Goal: Check status: Check status

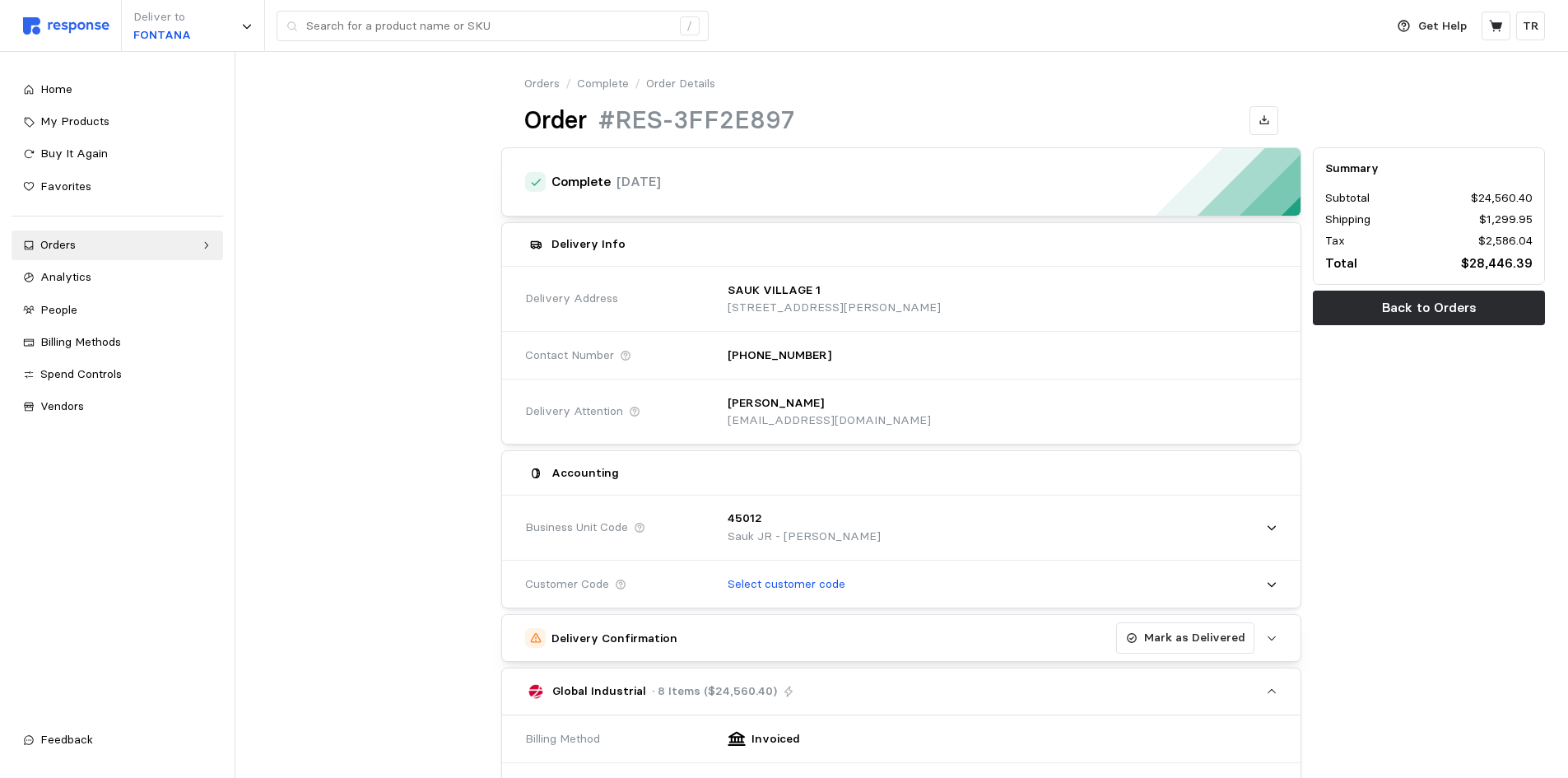
scroll to position [165, 0]
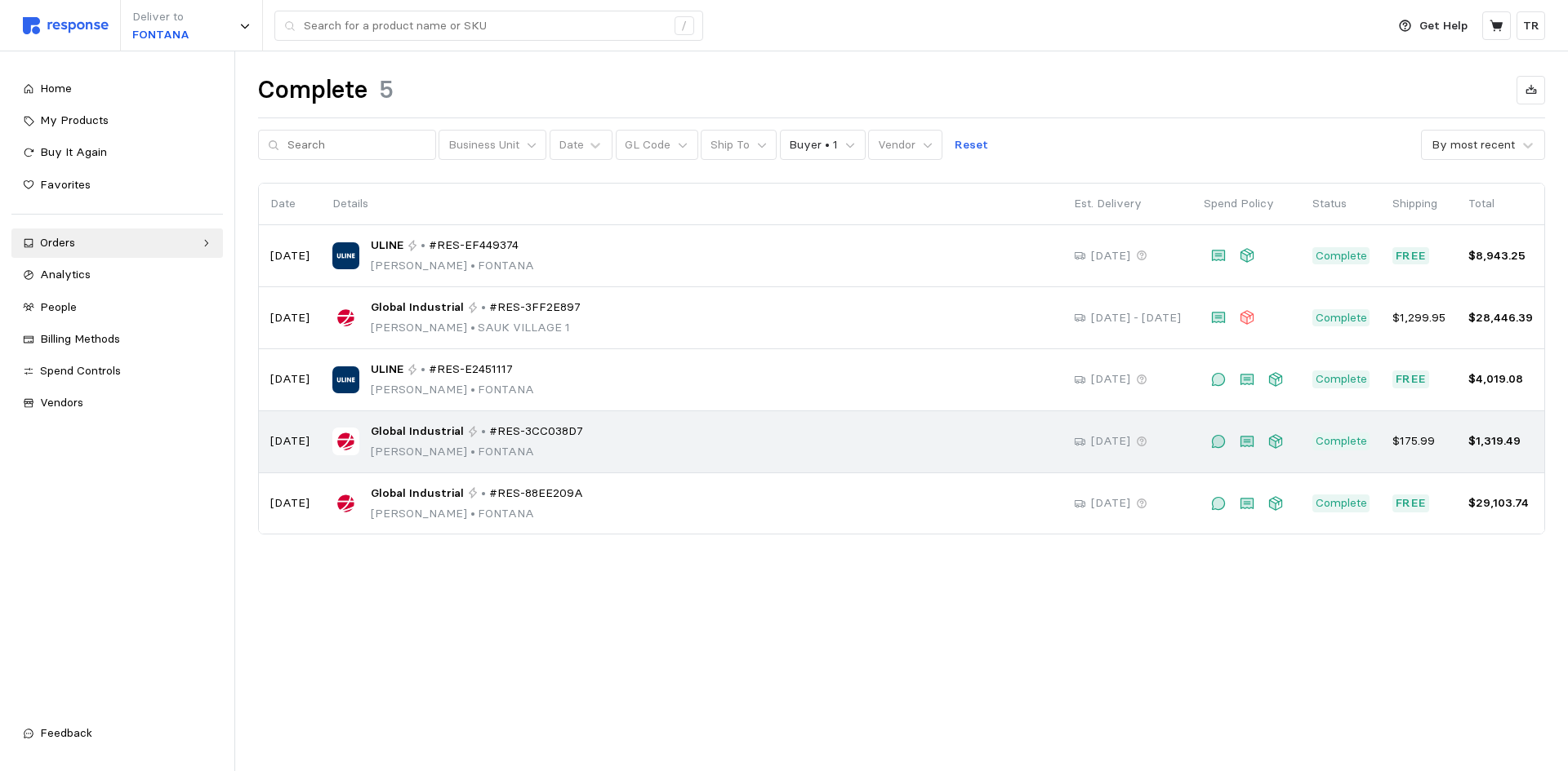
click at [581, 440] on div "Global Industrial • #RES-3CC038D7 [PERSON_NAME] • [PERSON_NAME]" at bounding box center [691, 441] width 718 height 38
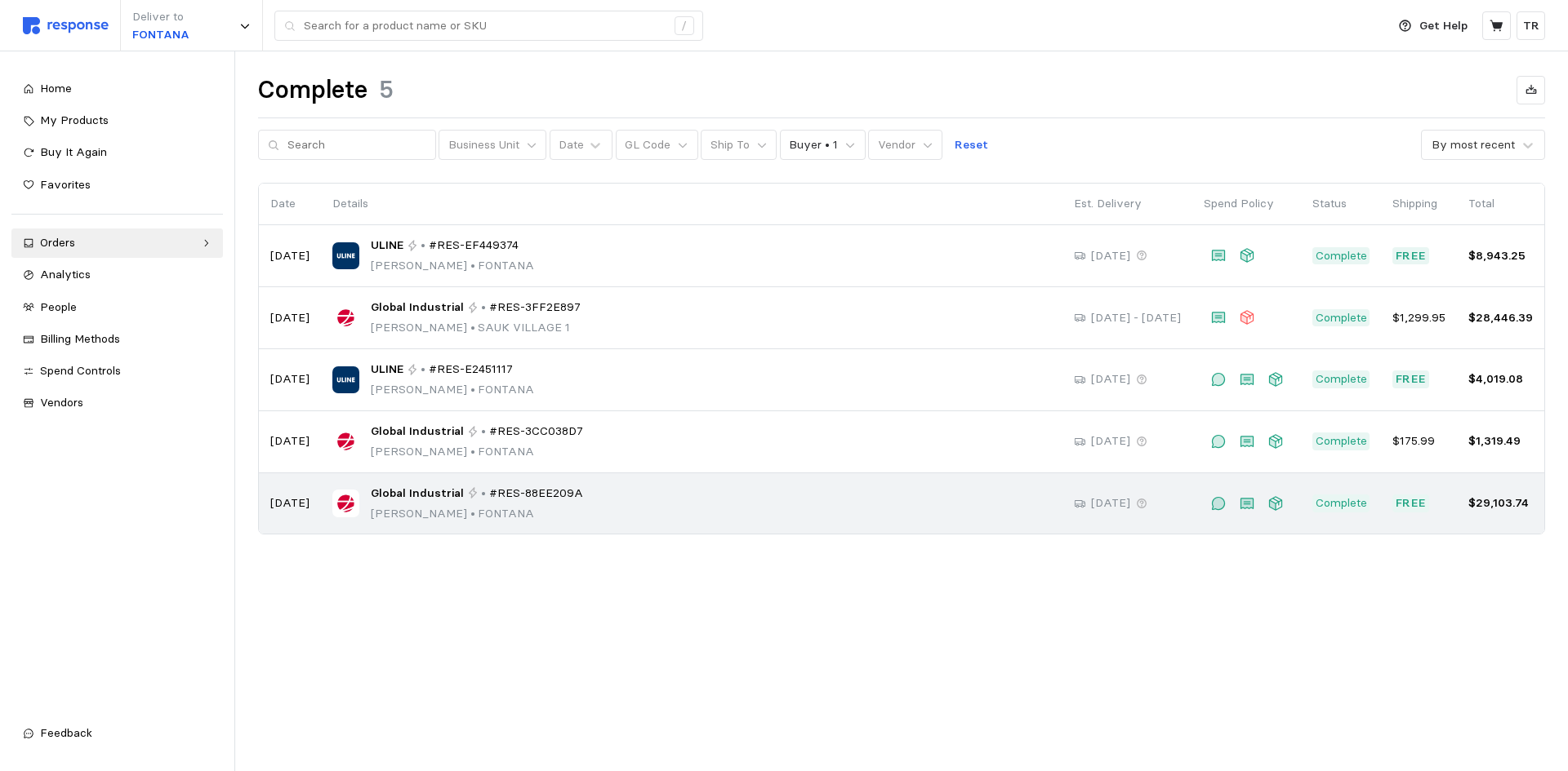
click at [526, 486] on span "#RES-88EE209A" at bounding box center [536, 493] width 94 height 18
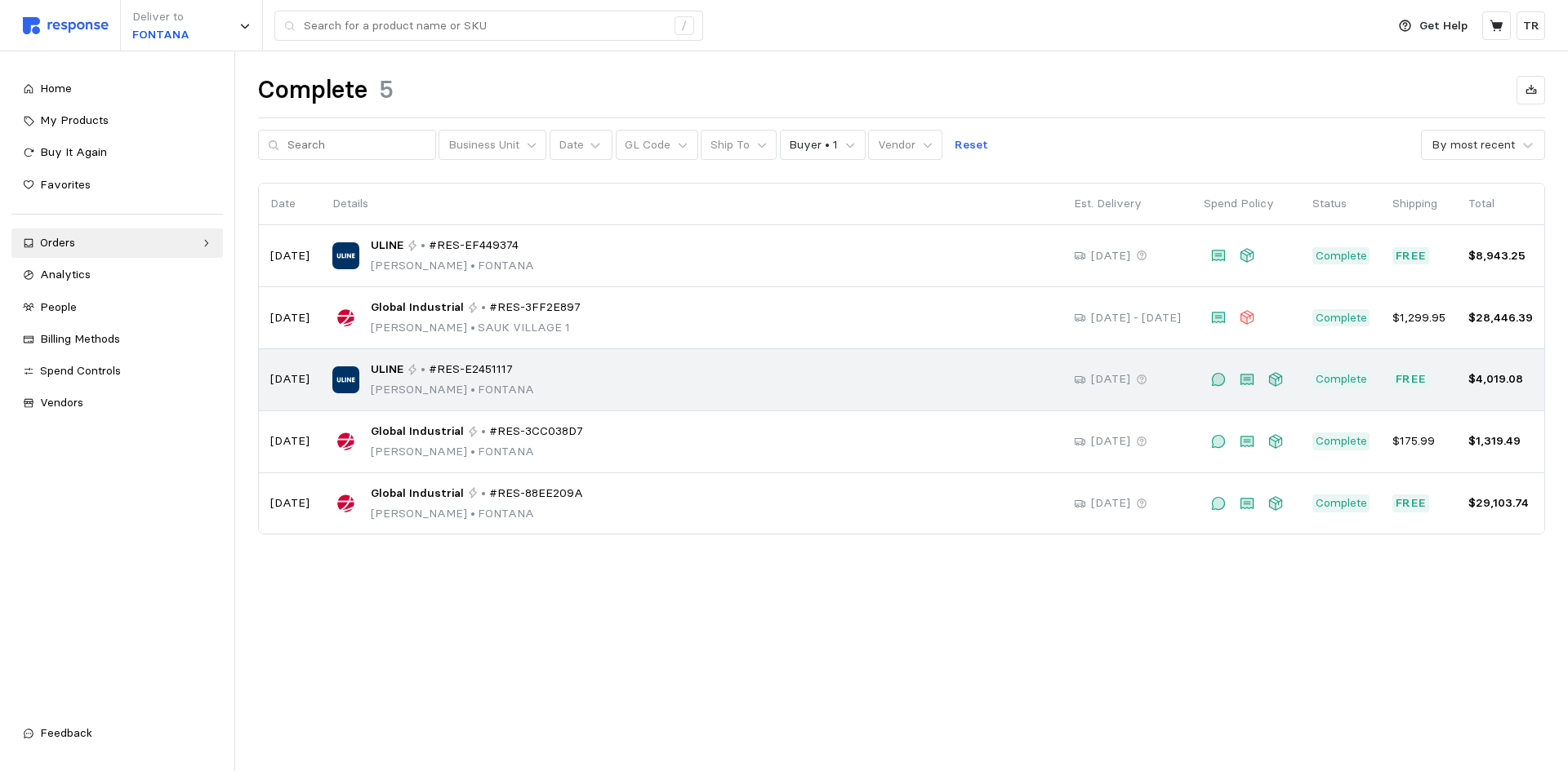
click at [484, 369] on span "#RES-E2451117" at bounding box center [470, 369] width 84 height 18
